Goal: Transaction & Acquisition: Subscribe to service/newsletter

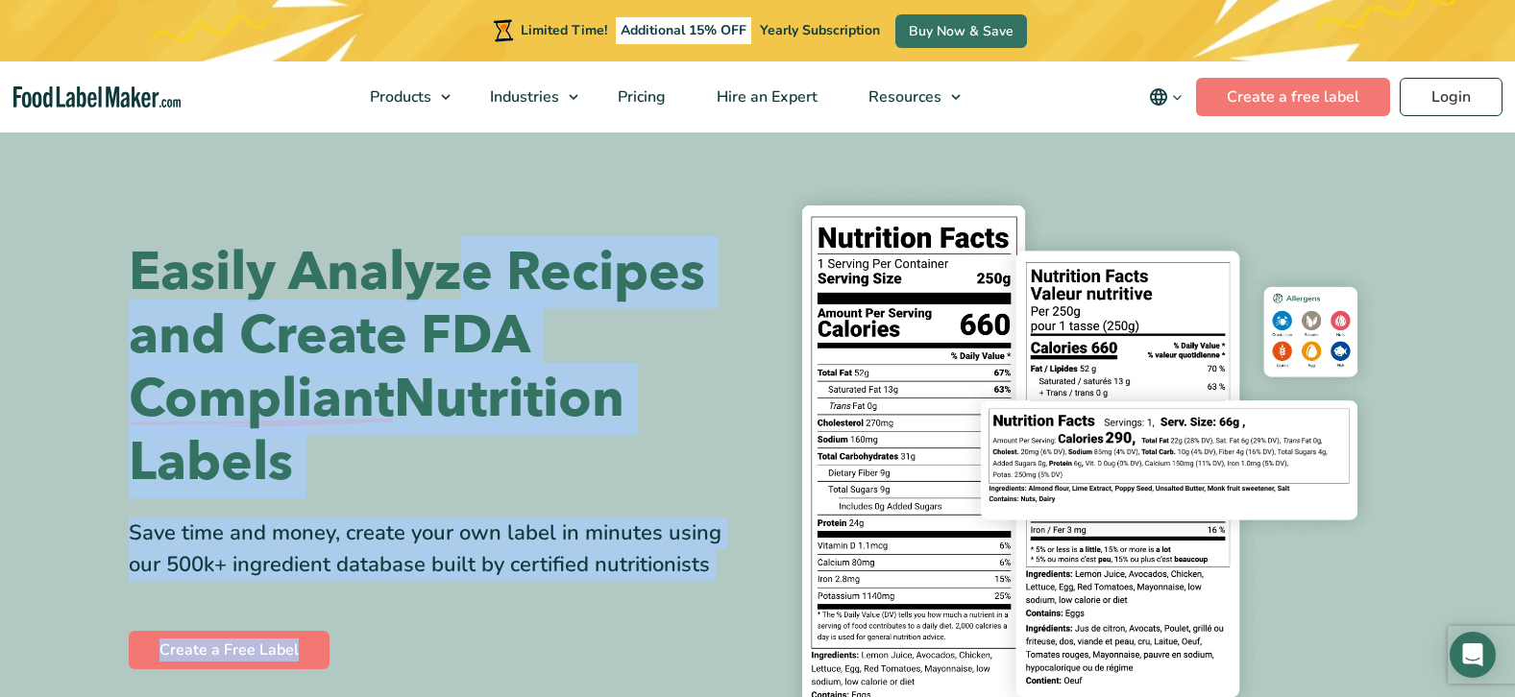
drag, startPoint x: 457, startPoint y: 287, endPoint x: 351, endPoint y: 610, distance: 339.9
click at [351, 610] on div "Easily Analyze Recipes and Create FDA Compliant Nutrition Labels Save time and …" at bounding box center [436, 457] width 615 height 432
click at [725, 461] on h1 "Easily Analyze Recipes and Create FDA Compliant Nutrition Labels" at bounding box center [436, 368] width 615 height 254
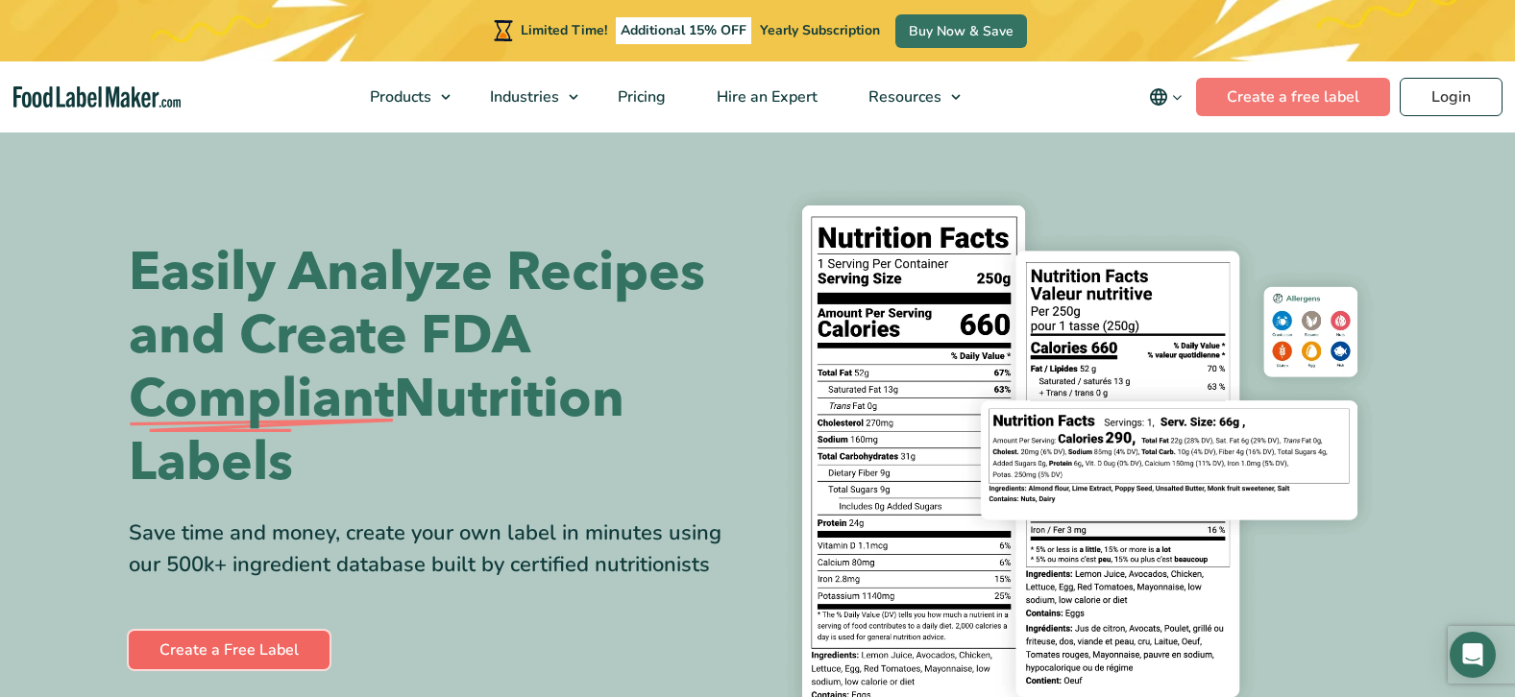
click at [292, 646] on link "Create a Free Label" at bounding box center [229, 650] width 201 height 38
